Goal: Information Seeking & Learning: Find specific fact

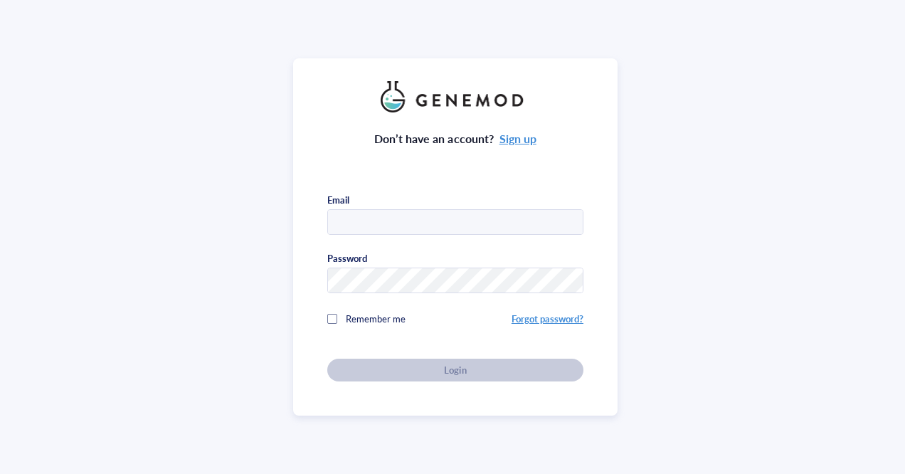
type input "[EMAIL_ADDRESS][DOMAIN_NAME]"
click at [429, 293] on div "Don’t have an account? Sign up Email [EMAIL_ADDRESS][DOMAIN_NAME] Password Reme…" at bounding box center [455, 246] width 256 height 269
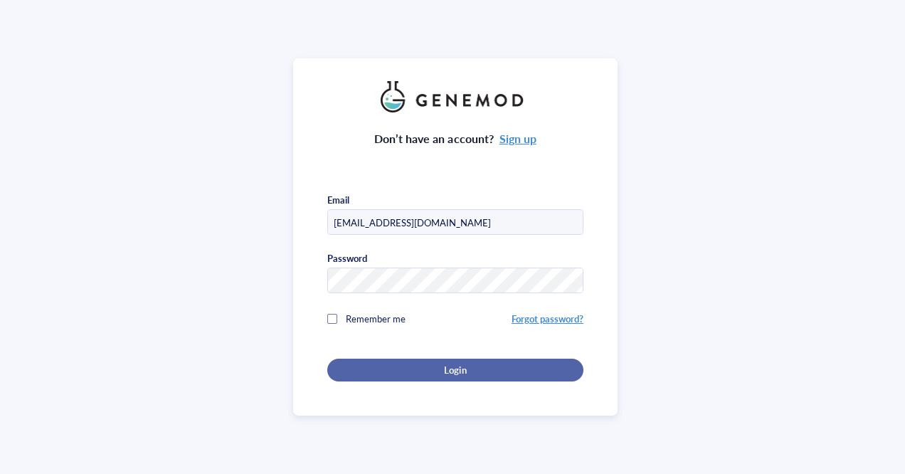
click at [427, 367] on div "Login" at bounding box center [455, 370] width 211 height 13
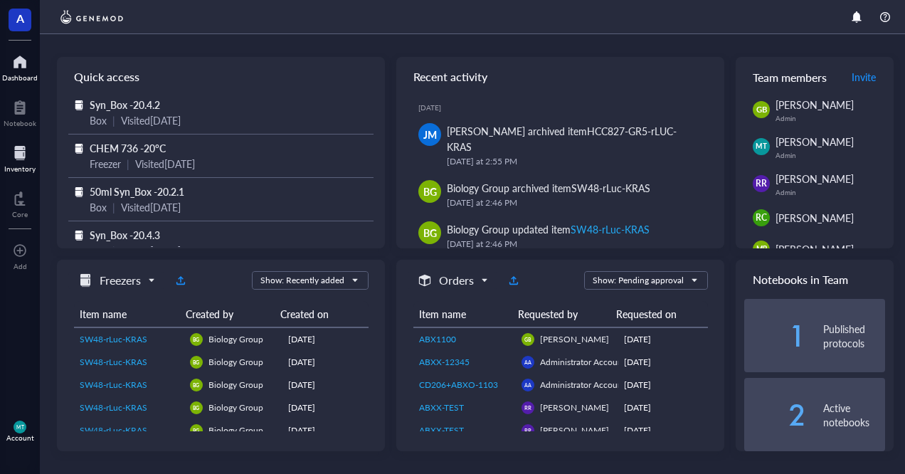
click at [13, 159] on div at bounding box center [19, 153] width 31 height 23
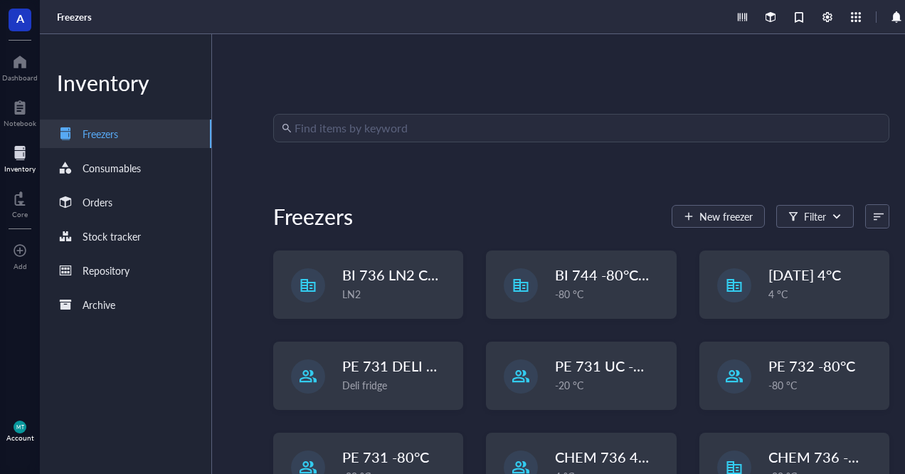
click at [379, 123] on input "search" at bounding box center [588, 128] width 587 height 27
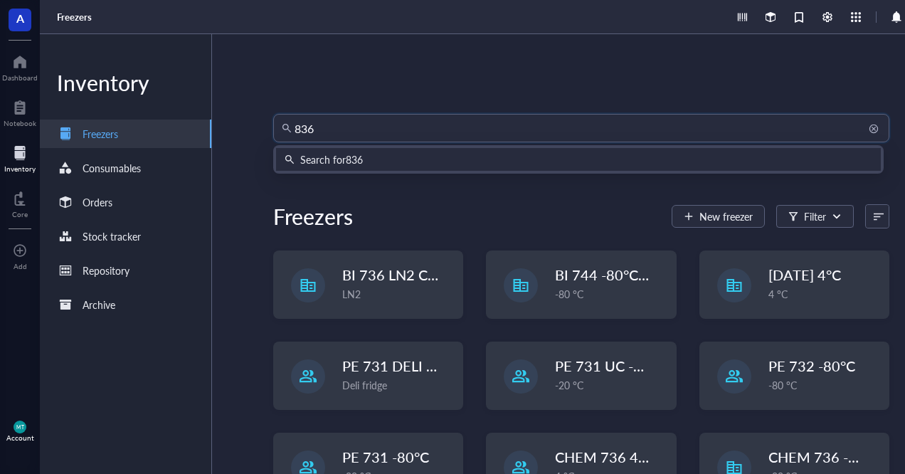
type input "8368"
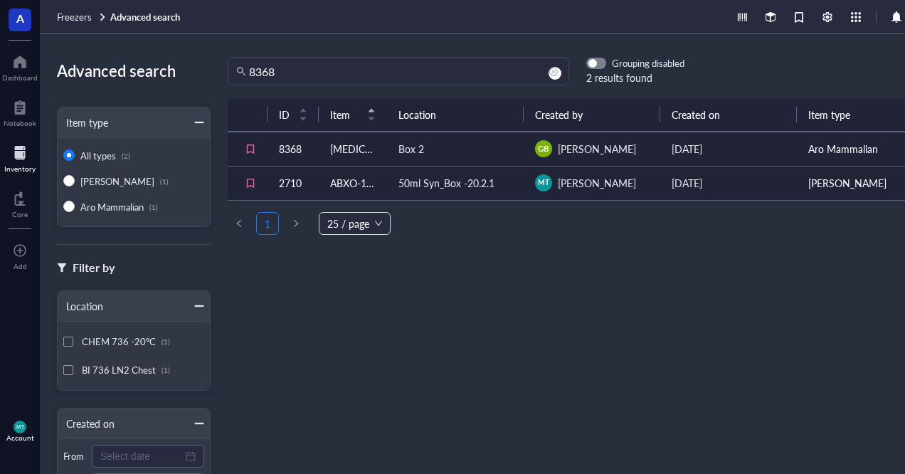
click at [505, 188] on div "50ml Syn_Box -20.2.1" at bounding box center [456, 183] width 114 height 16
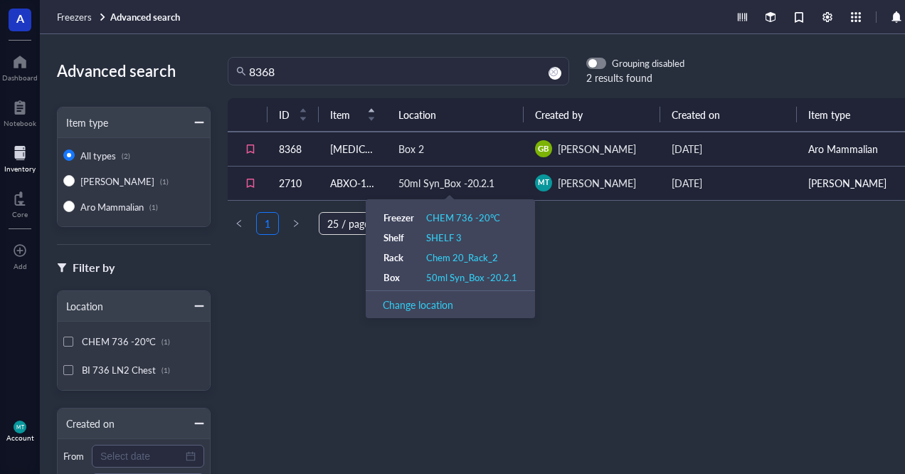
click at [474, 182] on div "50ml Syn_Box -20.2.1" at bounding box center [447, 183] width 96 height 16
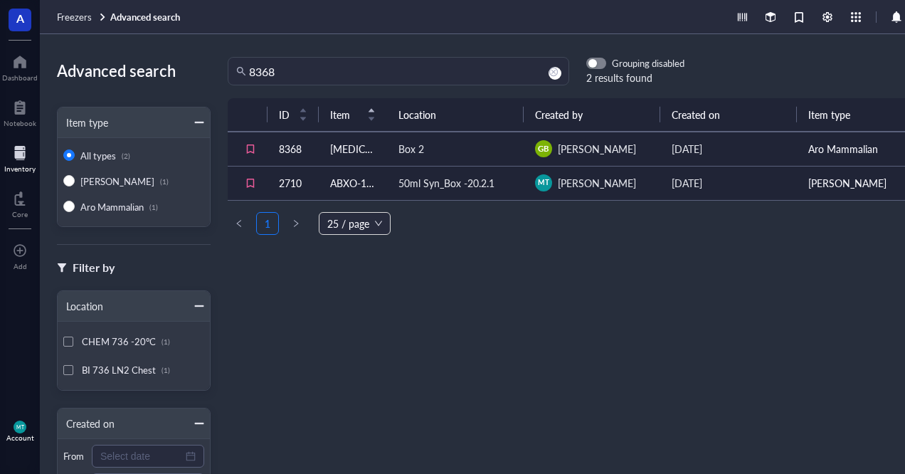
click at [351, 174] on td "ABXO-1103" at bounding box center [353, 183] width 68 height 34
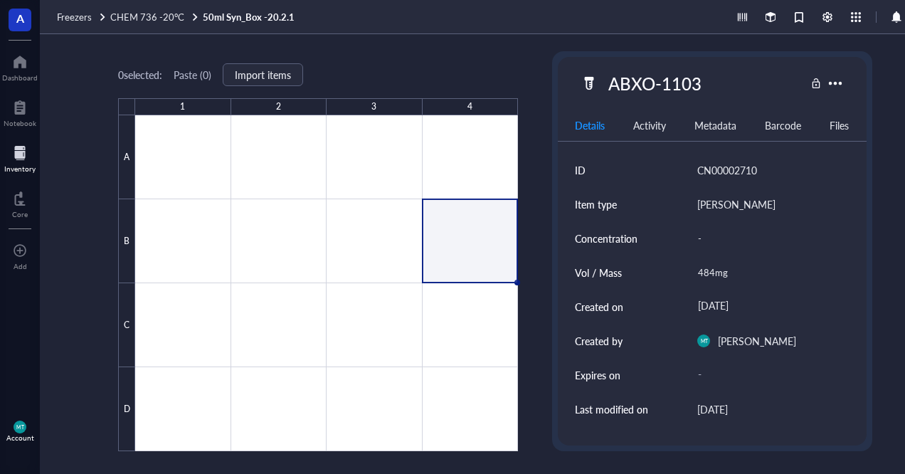
type textarea "Keep everyone on the same page…"
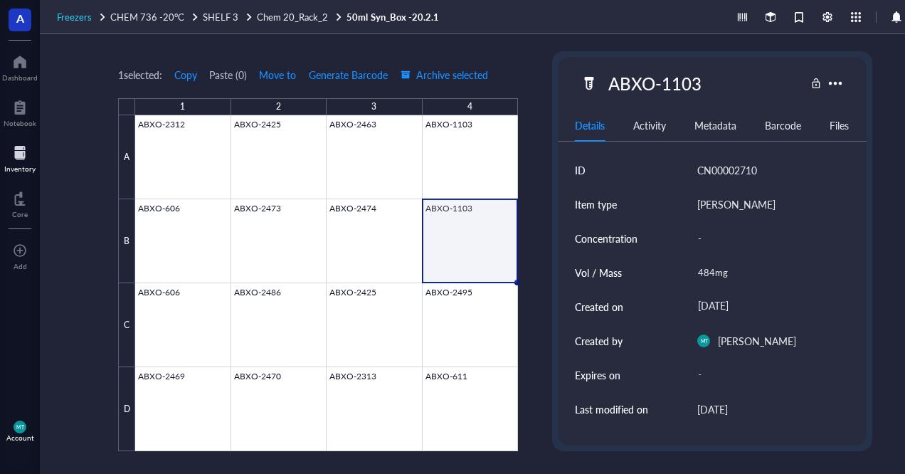
click at [70, 17] on span "Freezers" at bounding box center [74, 17] width 35 height 14
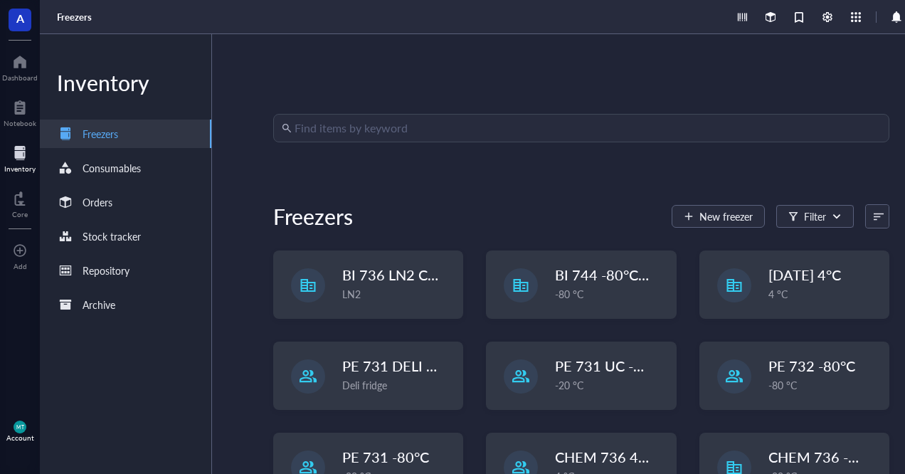
click at [331, 130] on input "search" at bounding box center [588, 128] width 587 height 27
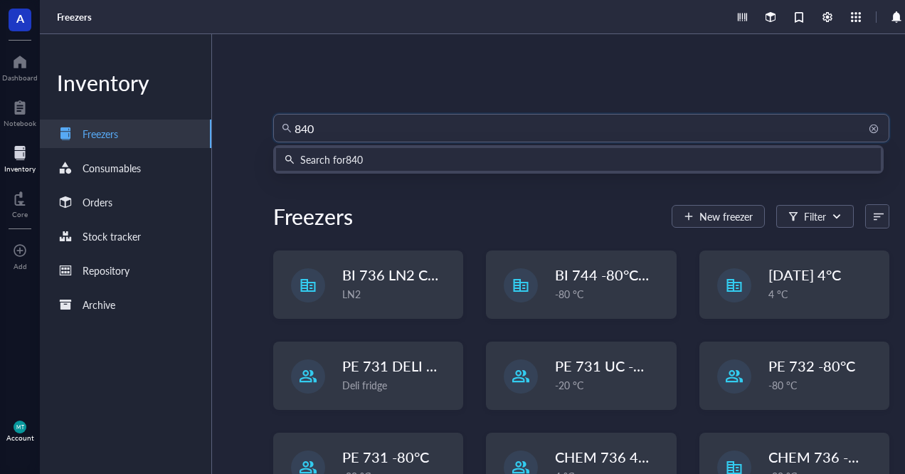
type input "8405"
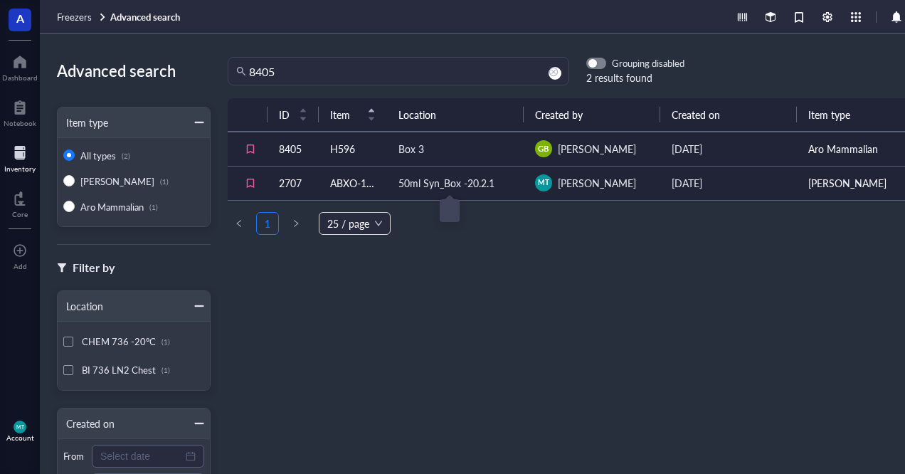
click at [409, 187] on div "50ml Syn_Box -20.2.1" at bounding box center [447, 183] width 96 height 16
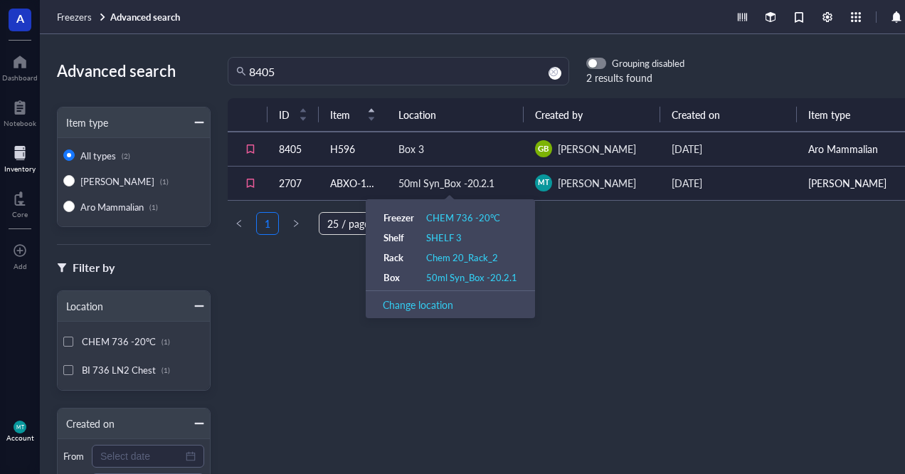
click at [411, 182] on div "50ml Syn_Box -20.2.1" at bounding box center [447, 183] width 96 height 16
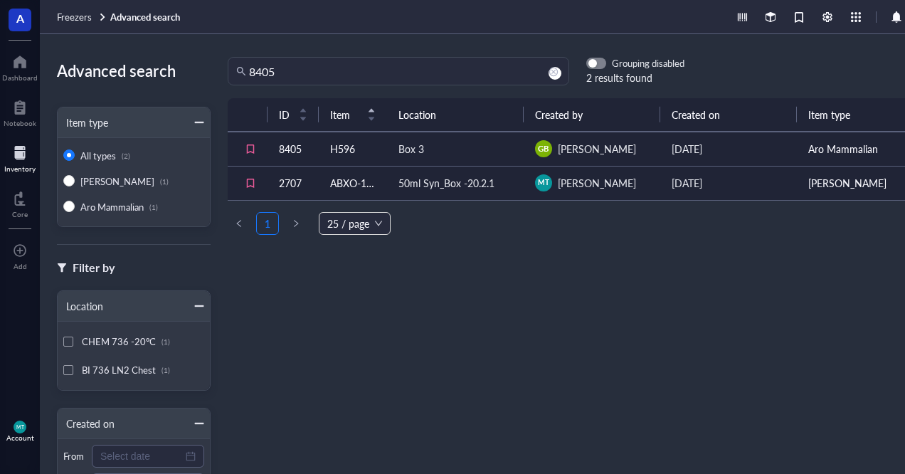
click at [352, 179] on td "ABXO-1103" at bounding box center [353, 183] width 68 height 34
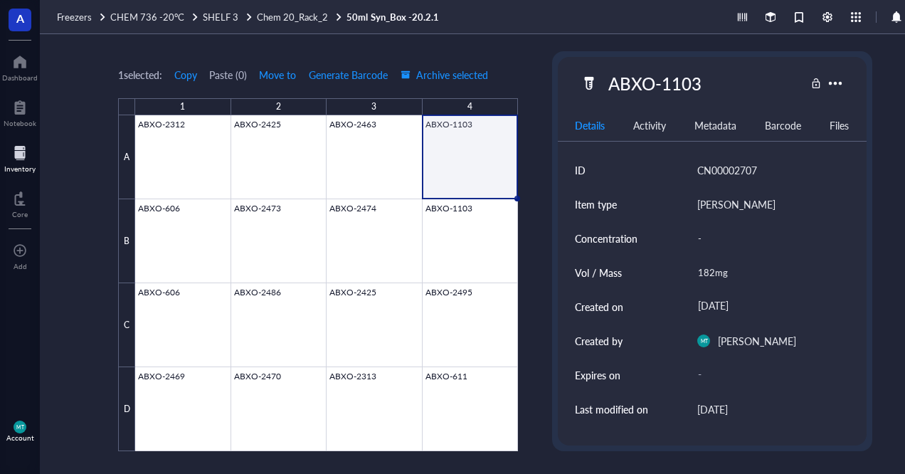
type textarea "Keep everyone on the same page…"
click at [81, 13] on span "Freezers" at bounding box center [74, 17] width 35 height 14
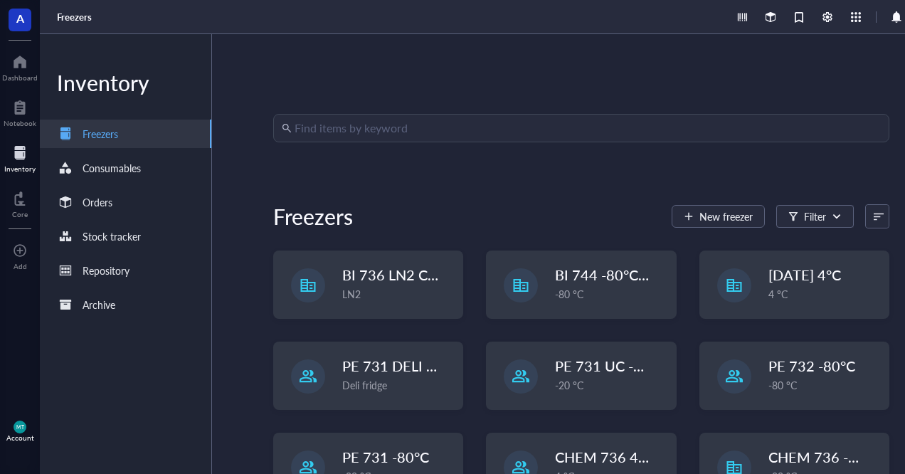
click at [362, 135] on input "search" at bounding box center [588, 128] width 587 height 27
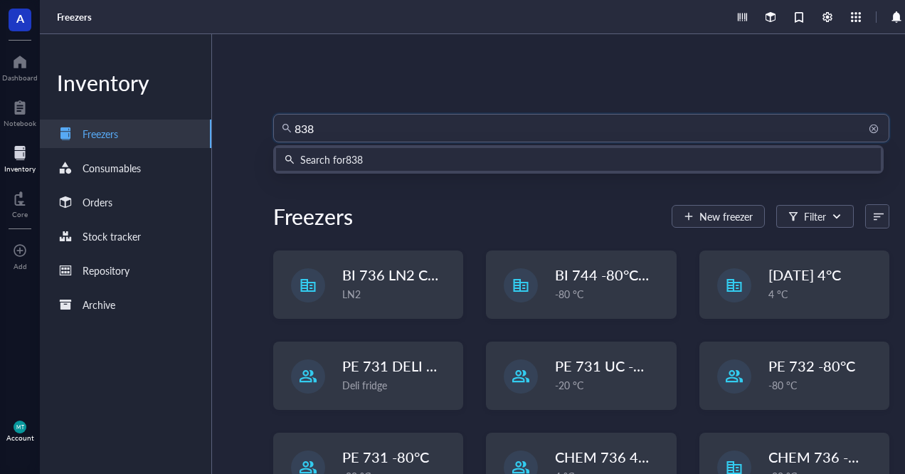
type input "8382"
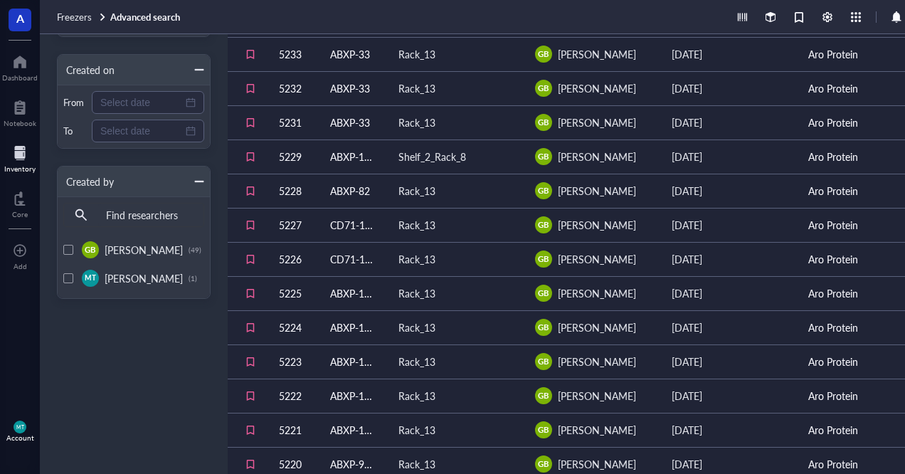
scroll to position [557, 0]
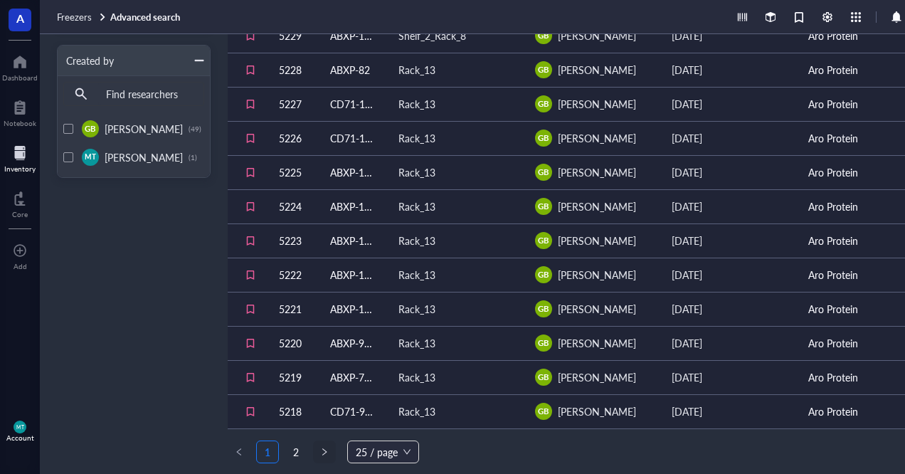
click at [318, 455] on button "button" at bounding box center [324, 452] width 23 height 23
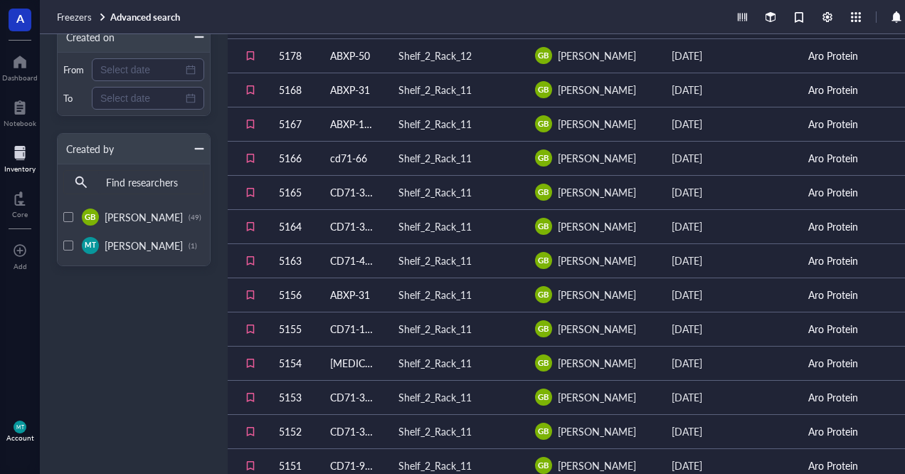
scroll to position [557, 0]
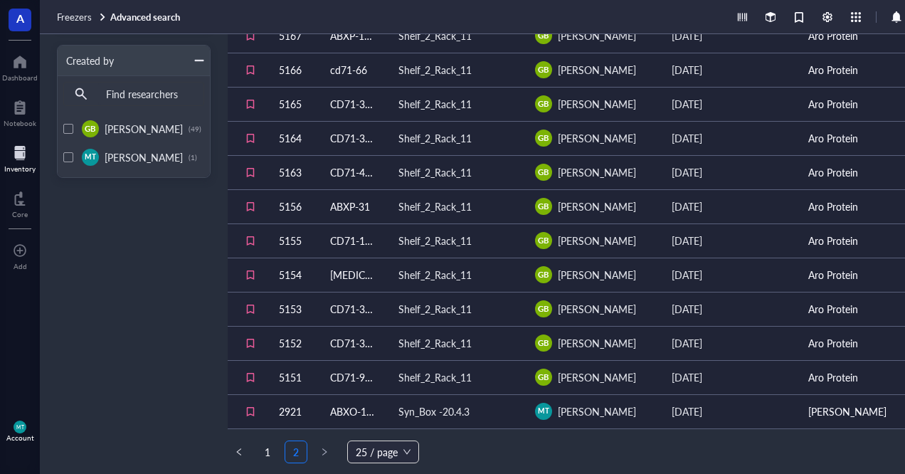
click at [356, 412] on td "ABXO-1103" at bounding box center [353, 411] width 68 height 34
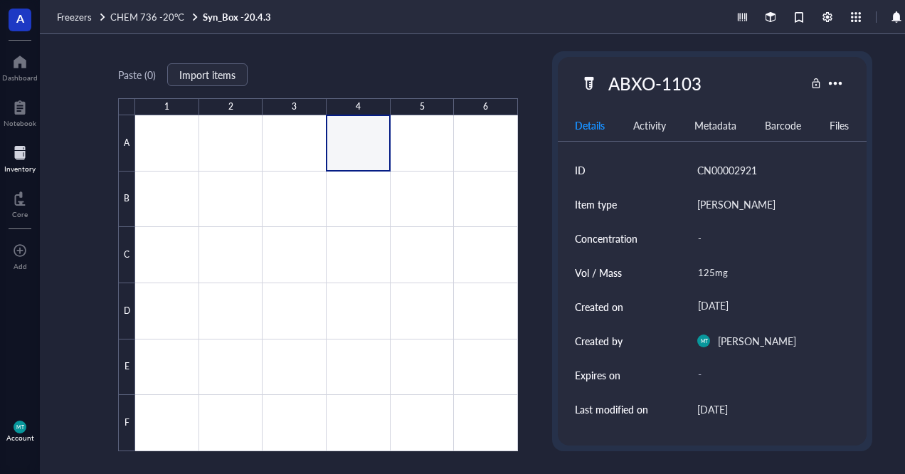
type textarea "Keep everyone on the same page…"
